Goal: Task Accomplishment & Management: Use online tool/utility

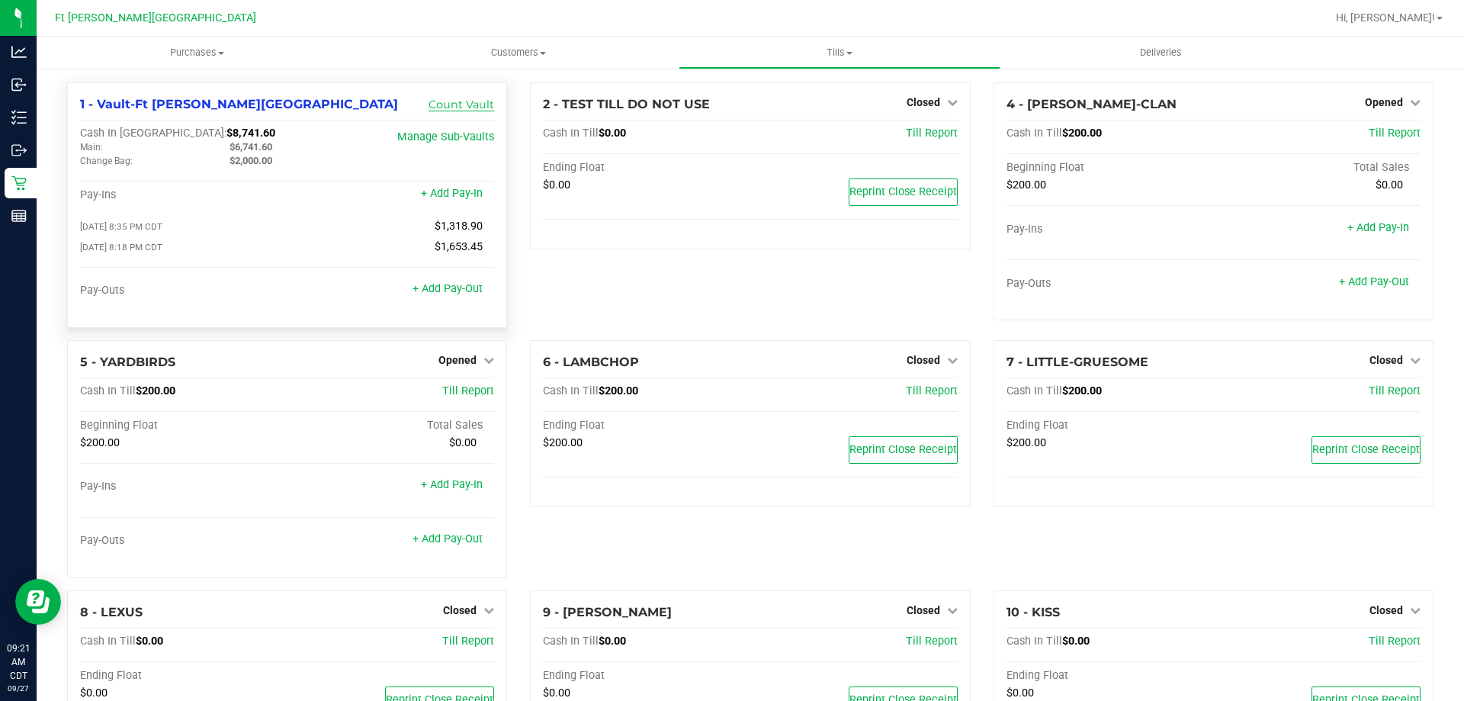
click at [467, 98] on link "Count Vault" at bounding box center [461, 105] width 66 height 14
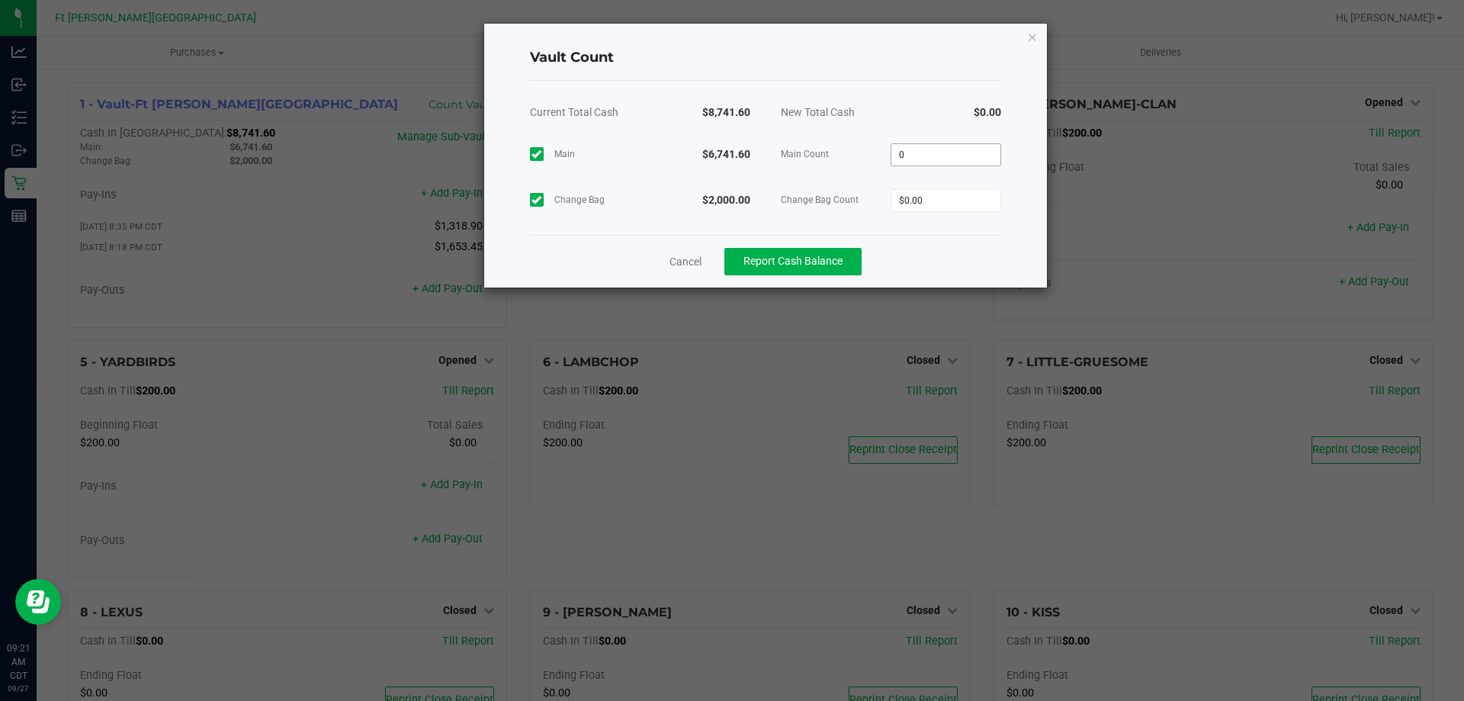
click at [967, 153] on input "0" at bounding box center [945, 154] width 109 height 21
type input "$6,741.60"
click at [972, 201] on input "0" at bounding box center [945, 200] width 109 height 21
type input "$2,000.00"
click at [934, 246] on div "Cancel Report Cash Balance" at bounding box center [765, 261] width 471 height 53
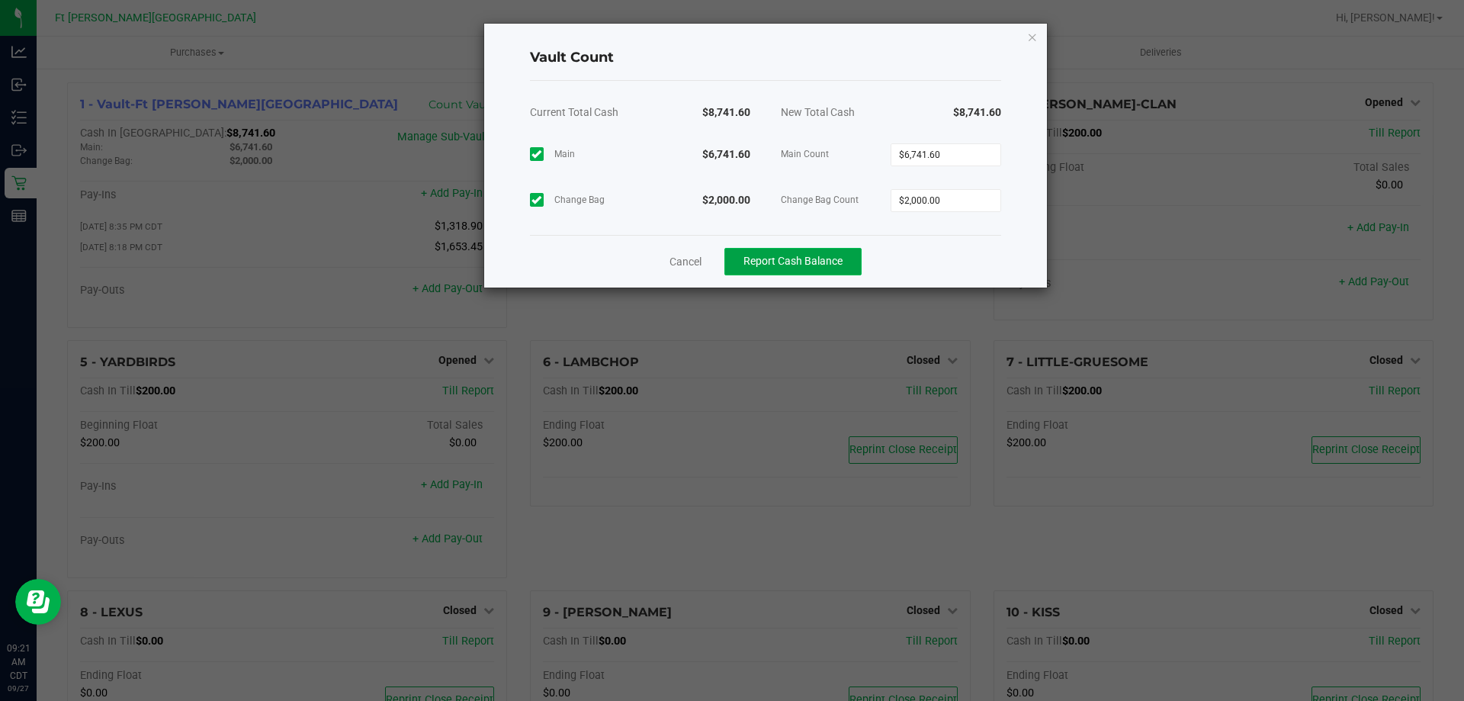
click at [814, 263] on span "Report Cash Balance" at bounding box center [792, 261] width 99 height 12
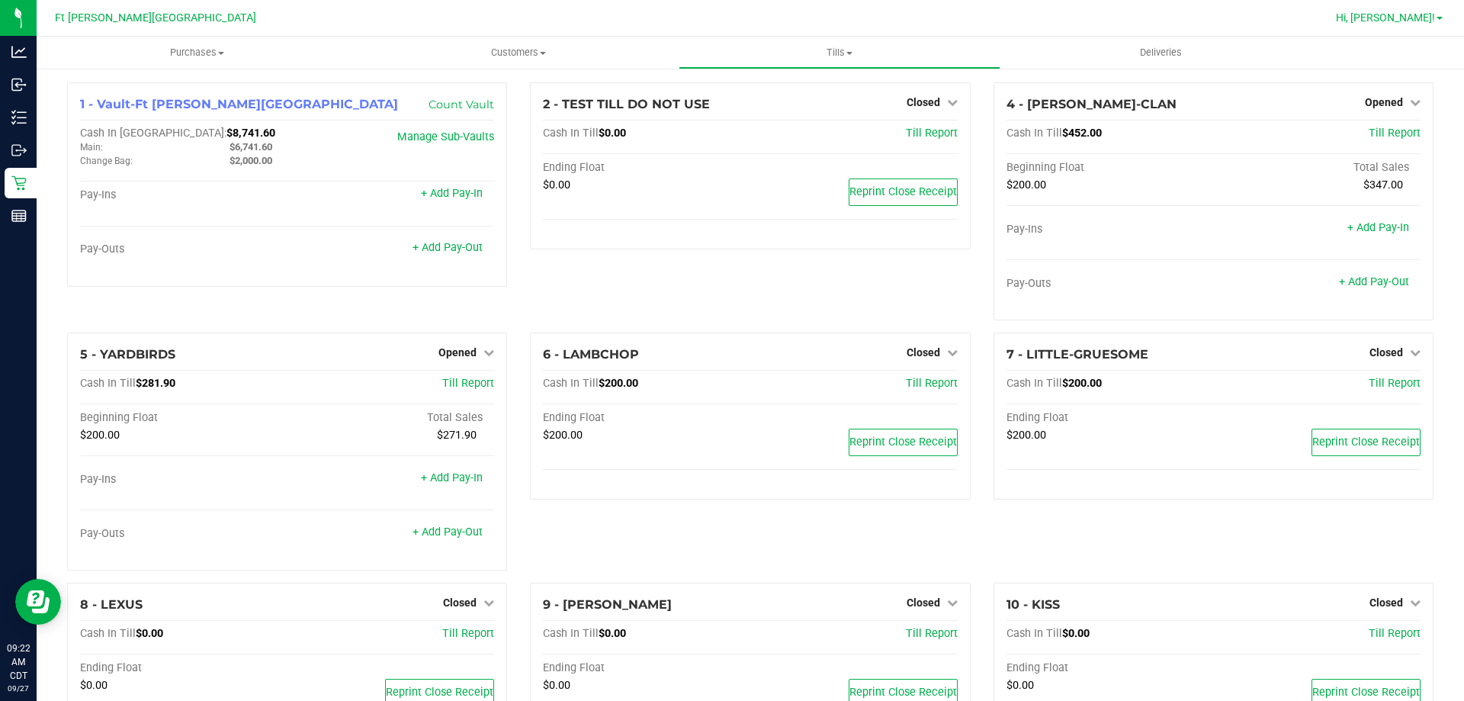
click at [1419, 11] on link "Hi, [PERSON_NAME]!" at bounding box center [1389, 18] width 119 height 16
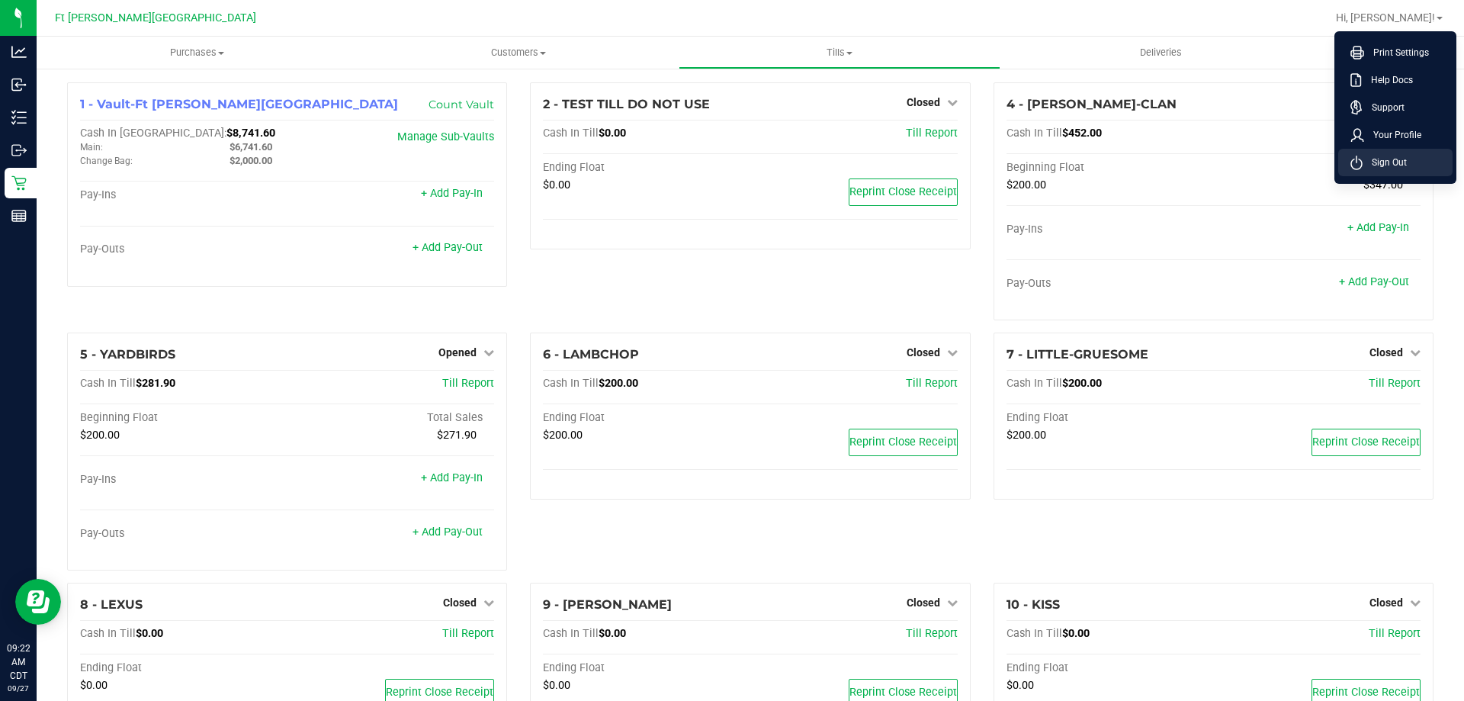
click at [1387, 159] on span "Sign Out" at bounding box center [1384, 162] width 44 height 15
